Goal: Check status

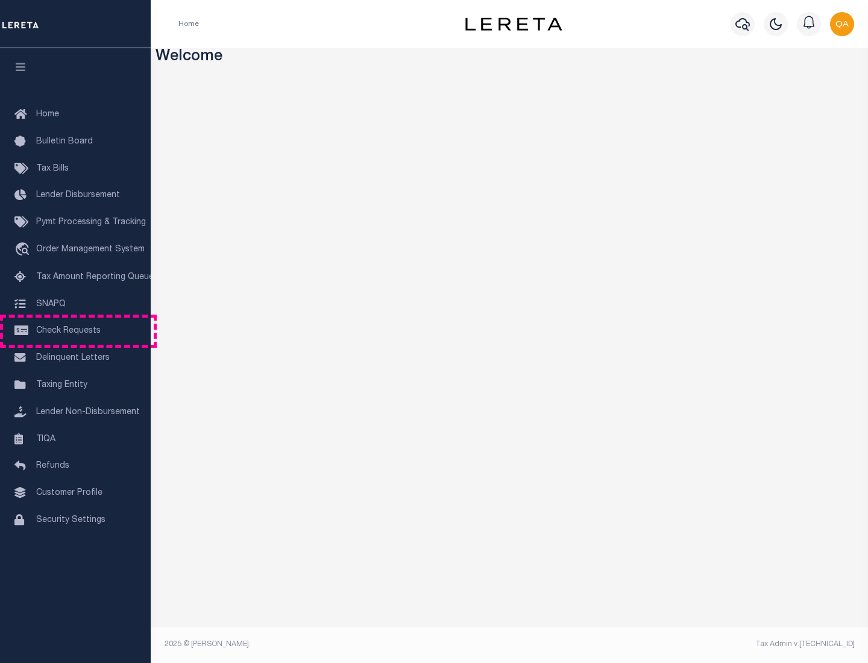
click at [75, 331] on span "Check Requests" at bounding box center [68, 331] width 65 height 8
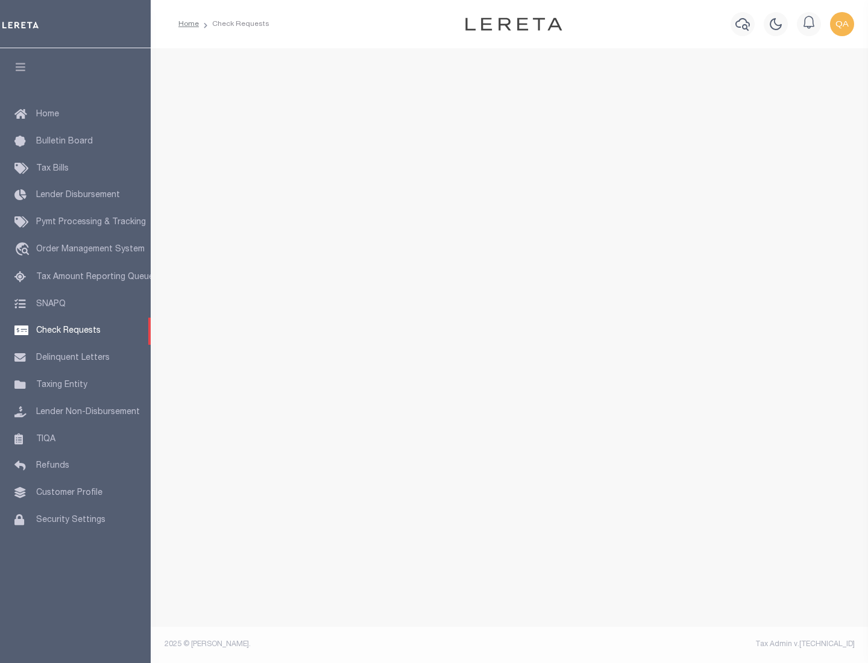
select select "50"
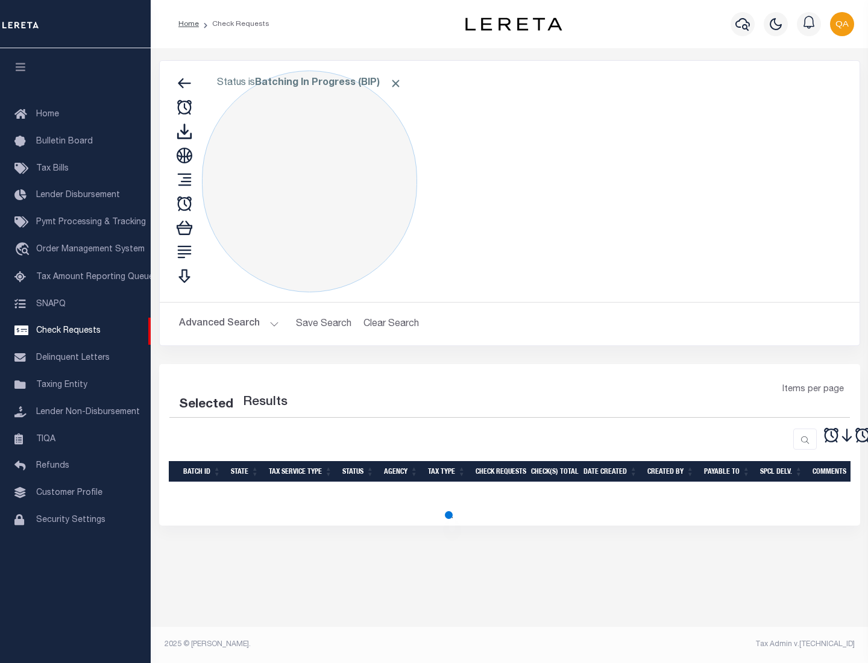
select select "50"
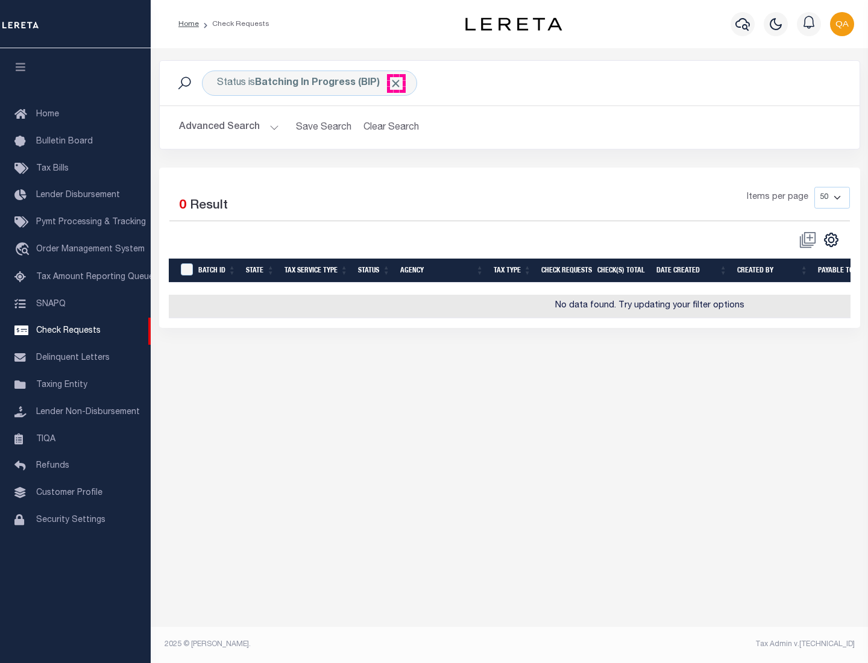
click at [396, 83] on span "Click to Remove" at bounding box center [396, 83] width 13 height 13
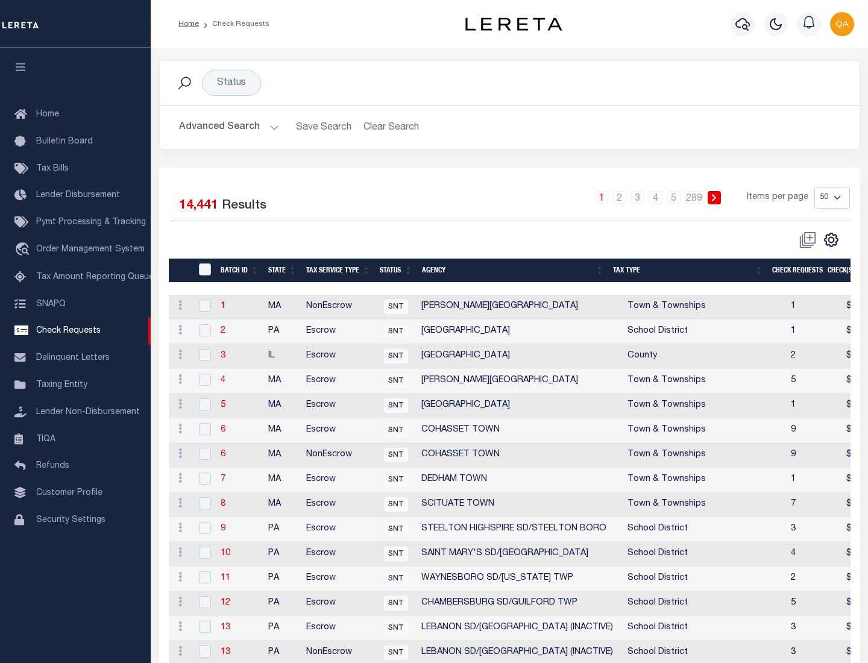
scroll to position [581, 0]
